Goal: Find contact information: Find contact information

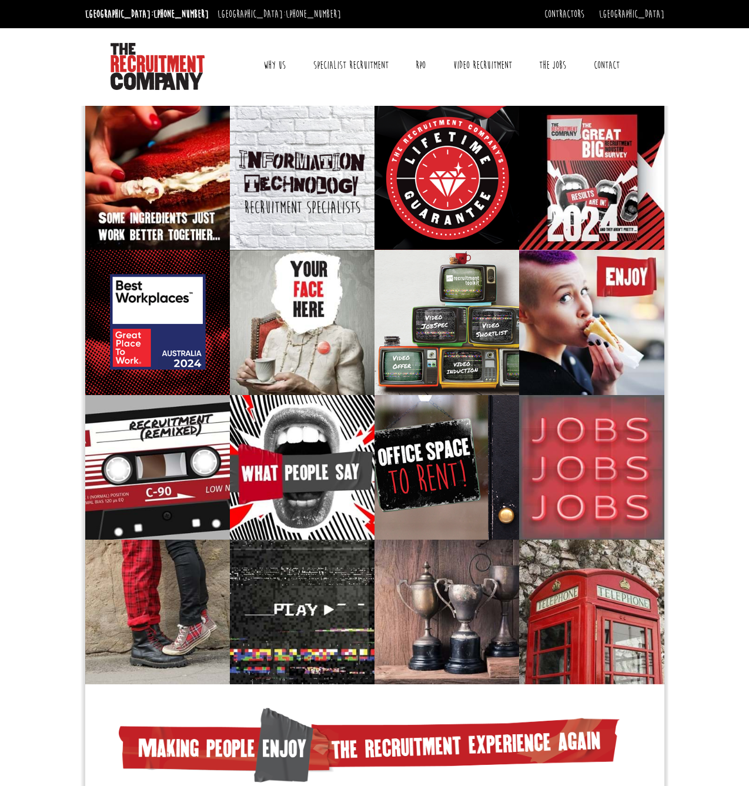
click at [691, 228] on body "[GEOGRAPHIC_DATA]: [PHONE_NUMBER] [GEOGRAPHIC_DATA]: [PHONE_NUMBER] Contractors…" at bounding box center [374, 580] width 749 height 1160
click at [650, 13] on link "[GEOGRAPHIC_DATA]" at bounding box center [631, 14] width 65 height 13
click at [643, 30] on link "[GEOGRAPHIC_DATA]" at bounding box center [625, 33] width 78 height 17
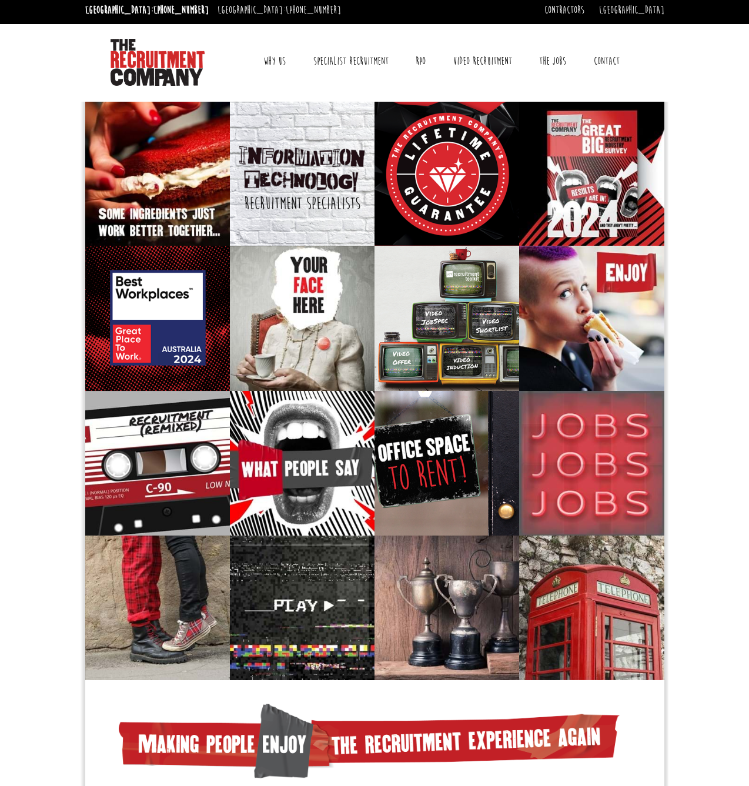
scroll to position [2, 0]
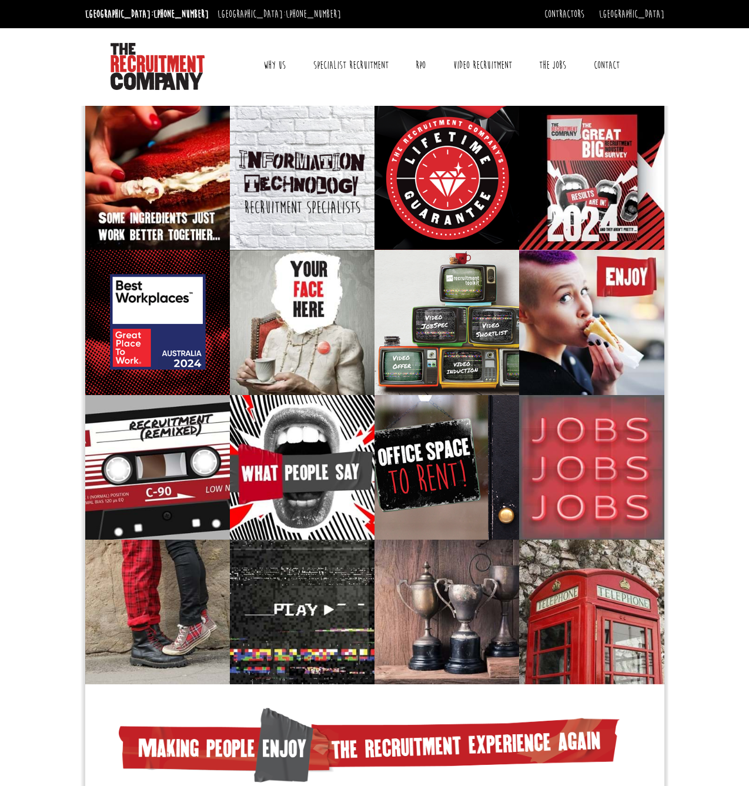
click at [670, 289] on body "Sydney: +61 2 8346 6700 Dublin: +353 1 697 2548 Contractors Timesheets Why Cont…" at bounding box center [374, 580] width 749 height 1160
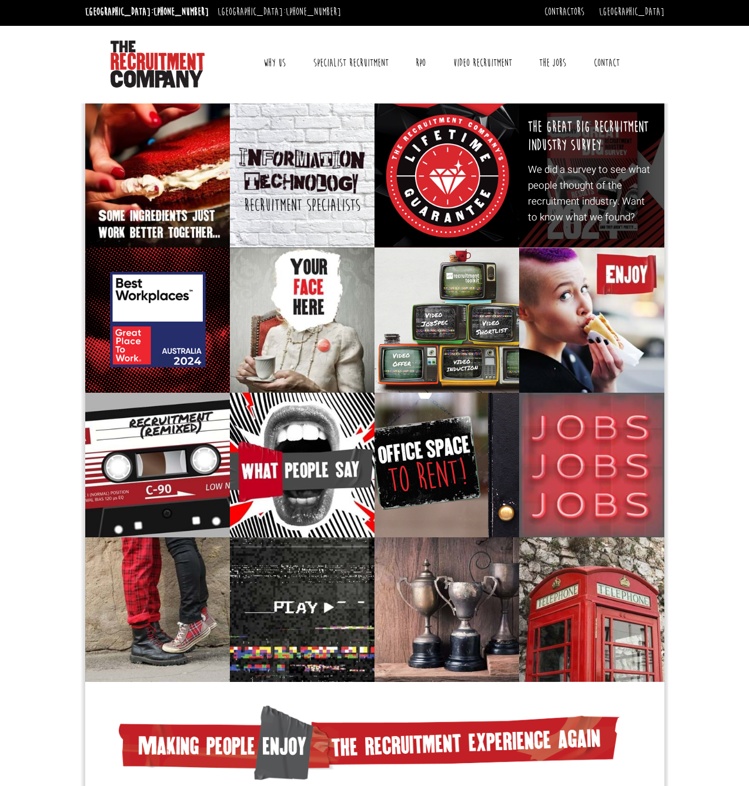
scroll to position [4, 0]
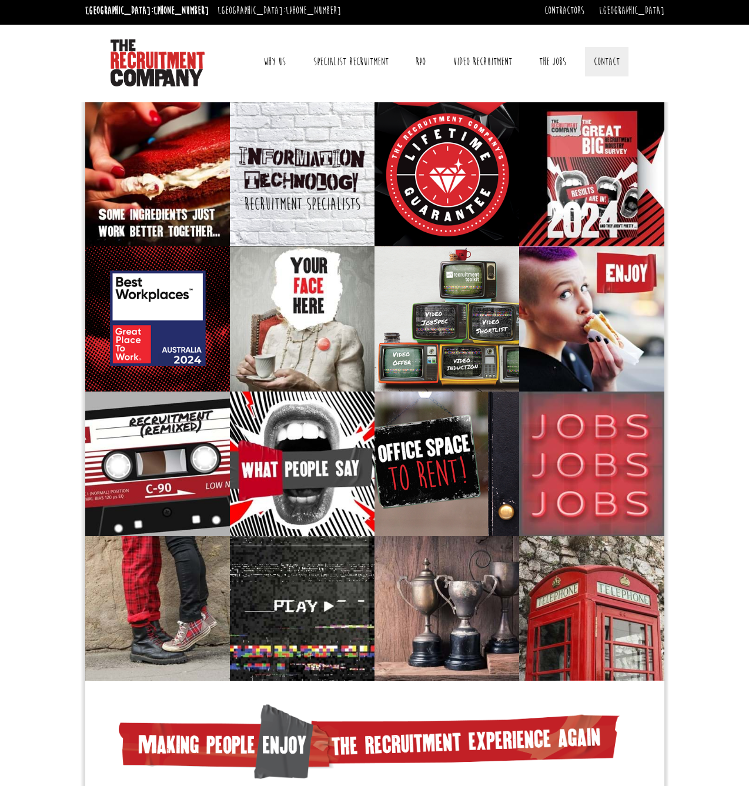
click at [606, 55] on link "Contact" at bounding box center [607, 61] width 44 height 29
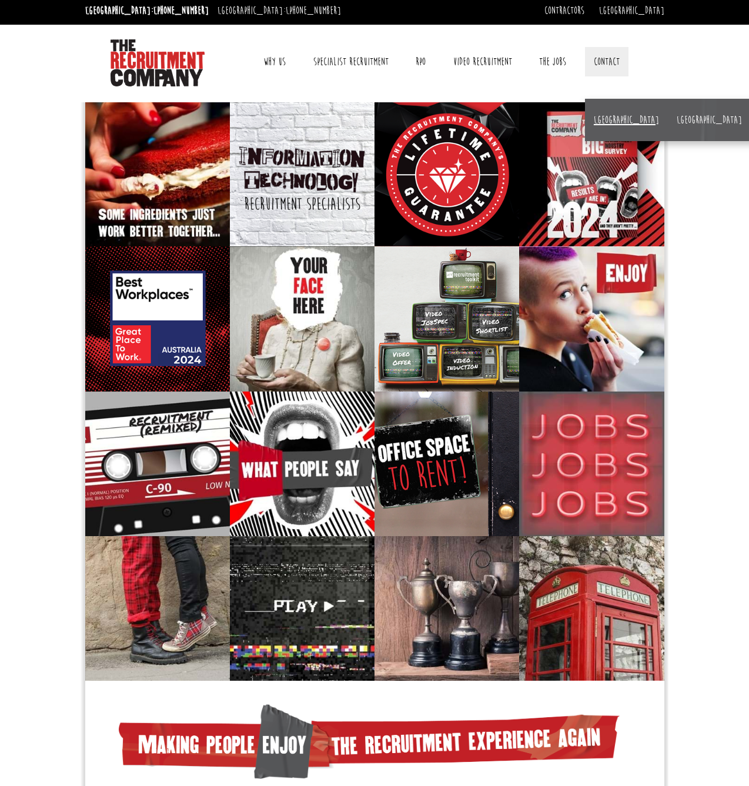
click at [601, 118] on link "[GEOGRAPHIC_DATA]" at bounding box center [626, 119] width 65 height 13
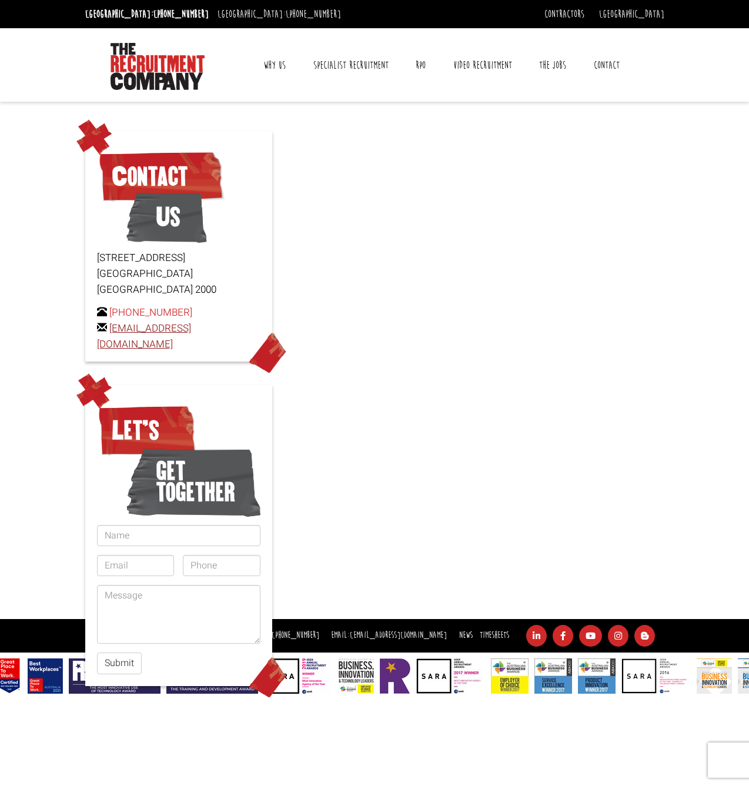
click at [252, 335] on div "Contact Us [STREET_ADDRESS] [PHONE_NUMBER] [EMAIL_ADDRESS][DOMAIN_NAME]" at bounding box center [178, 246] width 187 height 230
